Goal: Task Accomplishment & Management: Use online tool/utility

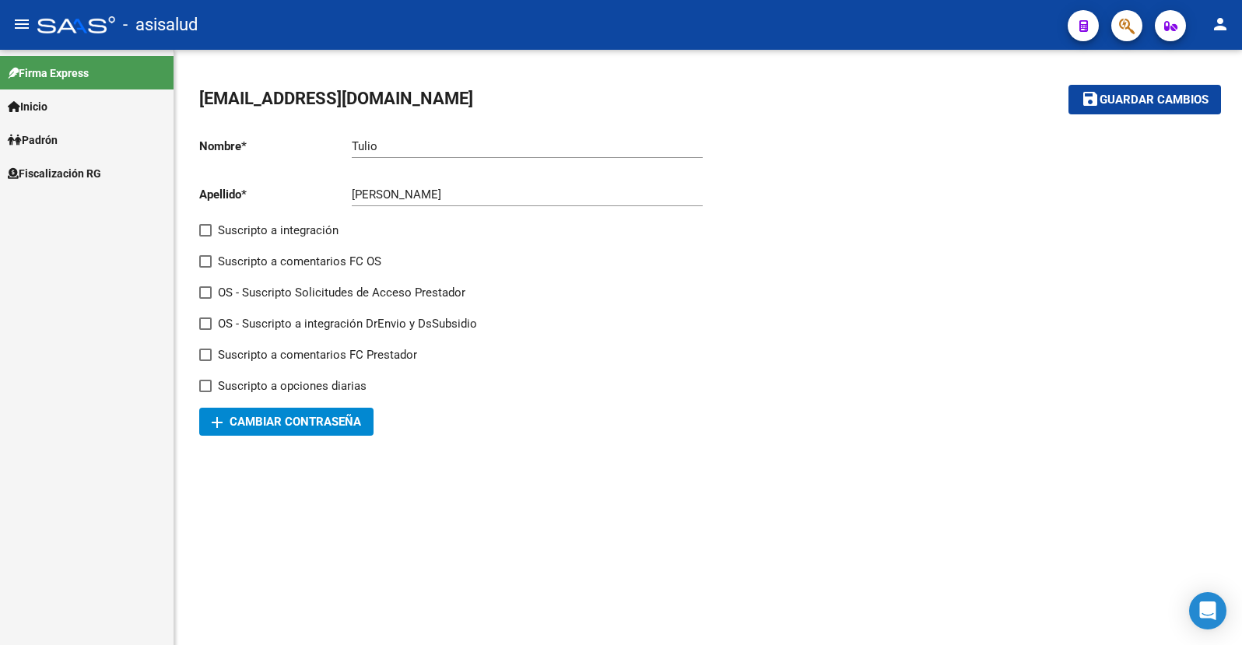
drag, startPoint x: 0, startPoint y: 0, endPoint x: 68, endPoint y: 170, distance: 183.6
click at [68, 172] on span "Fiscalización RG" at bounding box center [54, 173] width 93 height 17
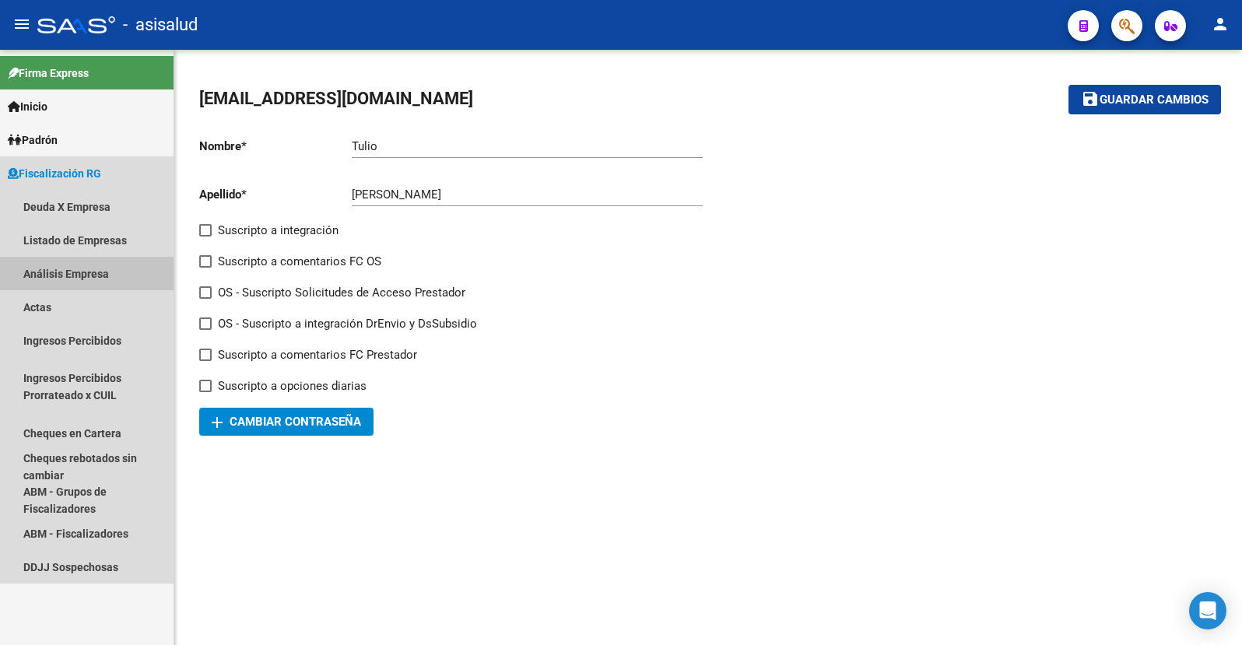
click at [55, 274] on link "Análisis Empresa" at bounding box center [87, 273] width 174 height 33
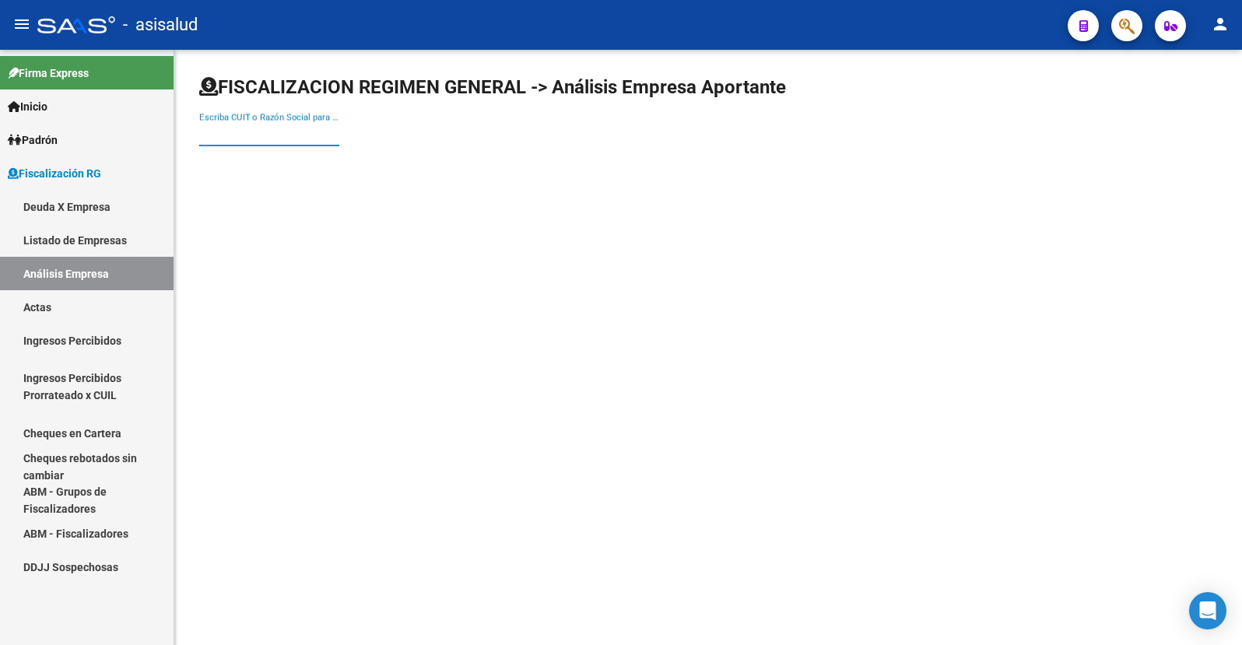
click at [270, 138] on input "Escriba CUIT o Razón Social para buscar" at bounding box center [269, 134] width 140 height 14
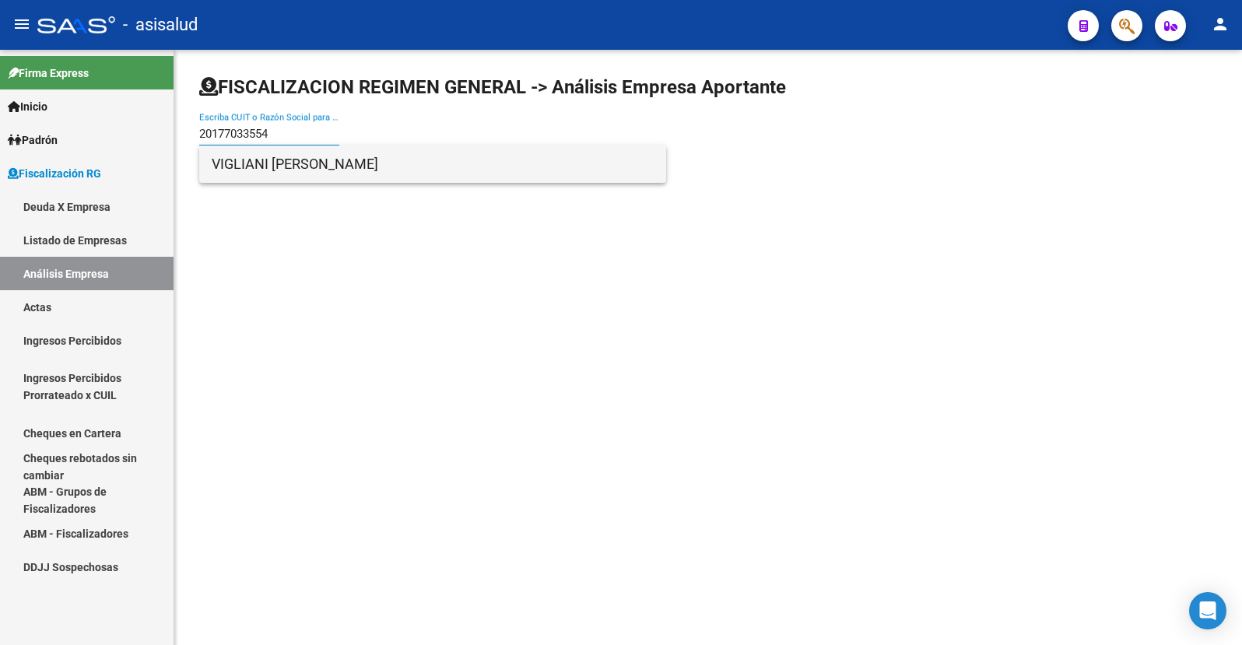
type input "20177033554"
click at [258, 159] on span "VIGLIANI [PERSON_NAME]" at bounding box center [433, 163] width 442 height 37
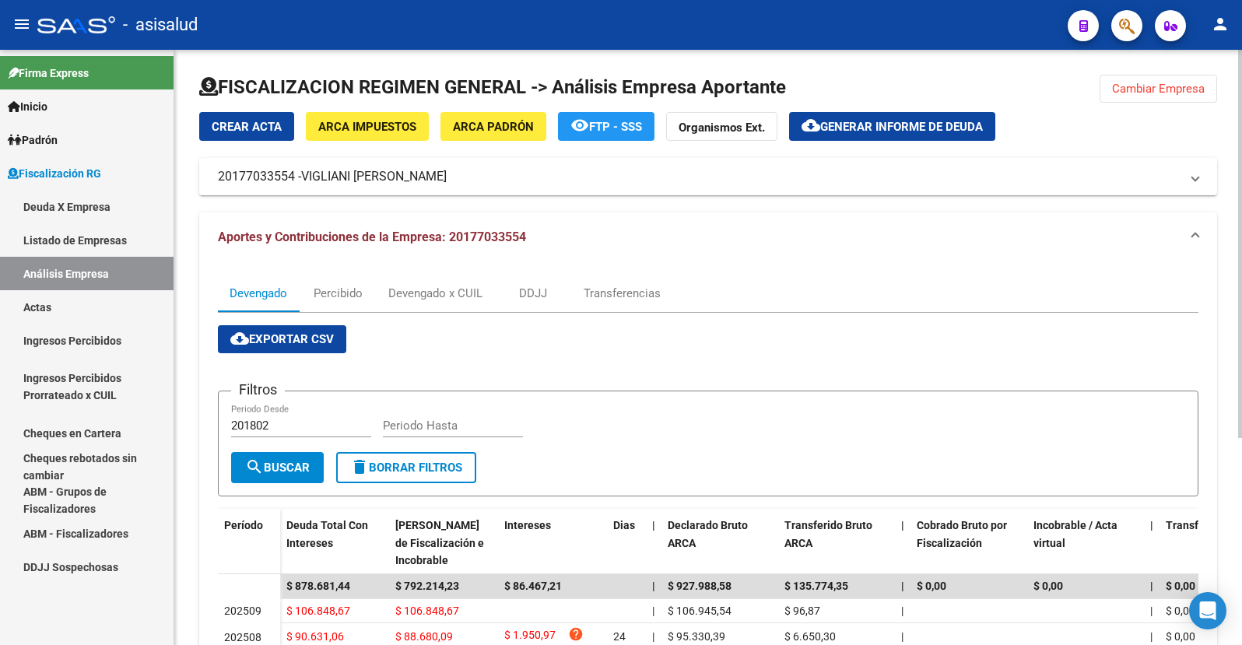
click at [881, 125] on span "Generar informe de deuda" at bounding box center [901, 127] width 163 height 14
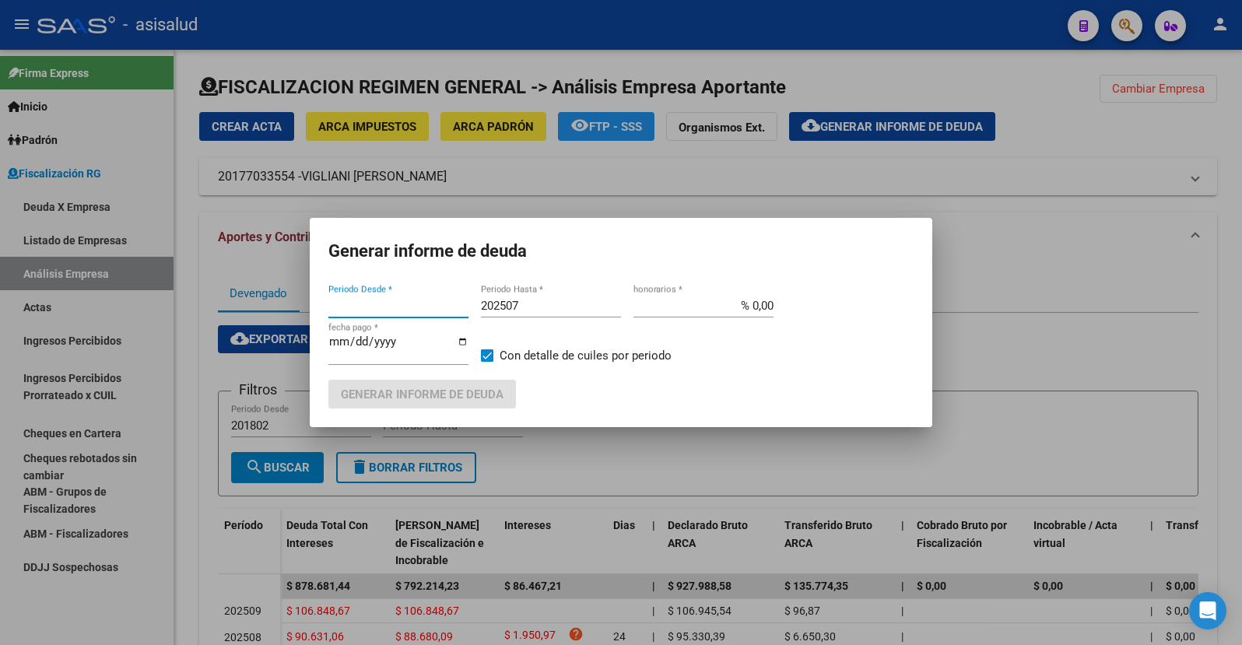
type input "201802"
click at [519, 307] on input "202507" at bounding box center [551, 306] width 140 height 14
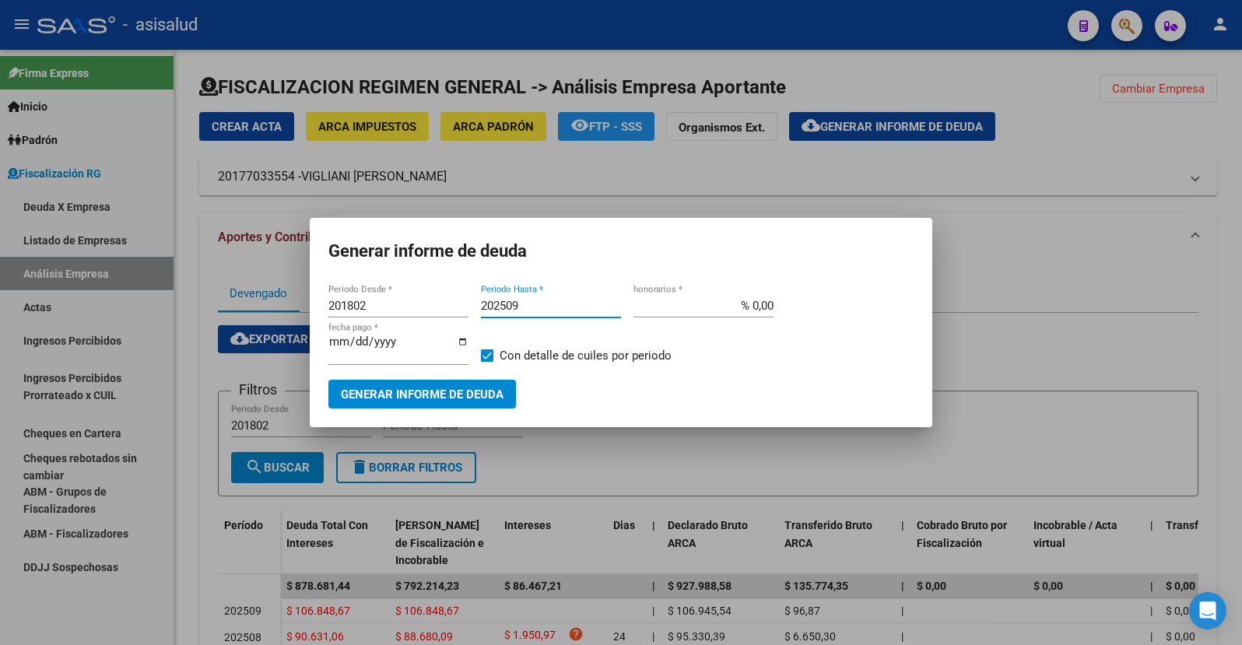
type input "202509"
click at [760, 307] on input "% 0,00" at bounding box center [703, 306] width 140 height 14
type input "% 10,00"
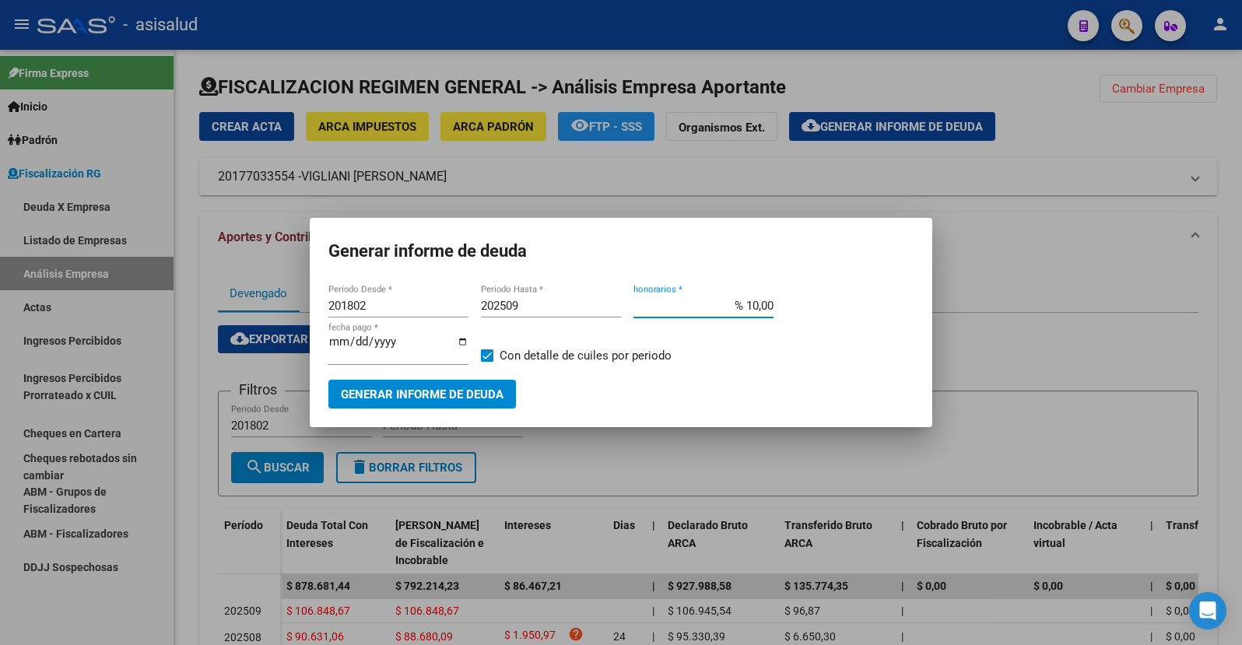
click at [356, 342] on input "[DATE]" at bounding box center [398, 347] width 140 height 25
type input "[DATE]"
click at [415, 392] on span "Generar informe de deuda" at bounding box center [422, 394] width 163 height 14
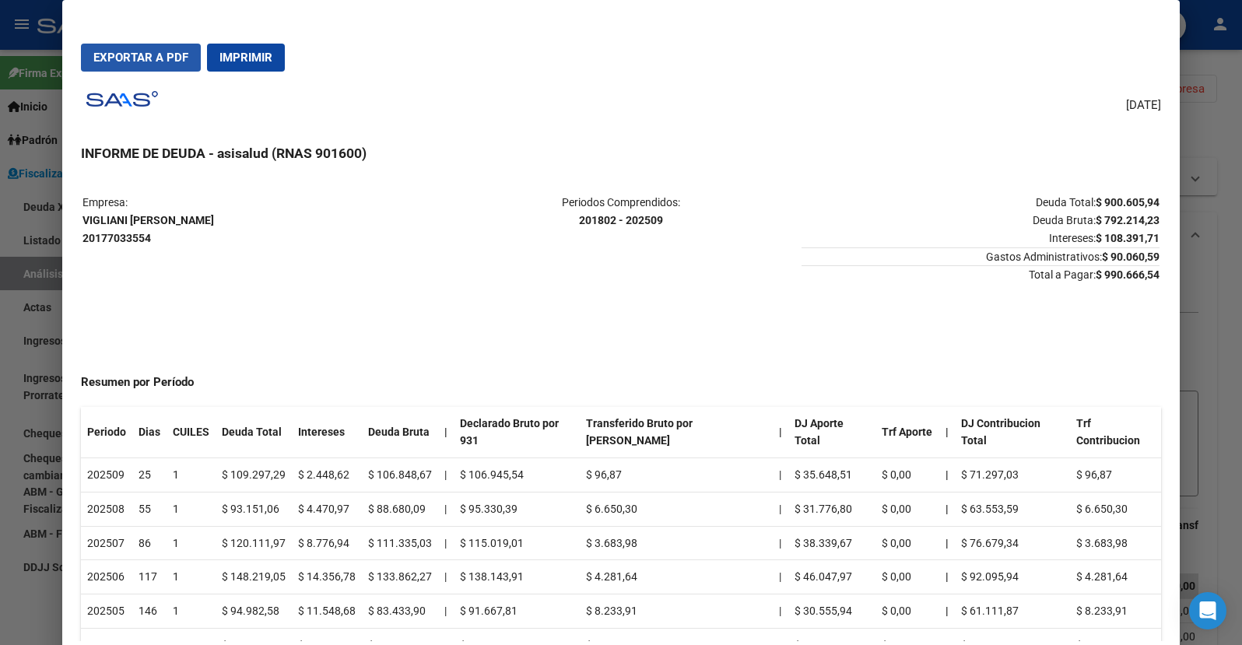
click at [141, 59] on span "Exportar a PDF" at bounding box center [140, 58] width 95 height 14
